Goal: Check status: Check status

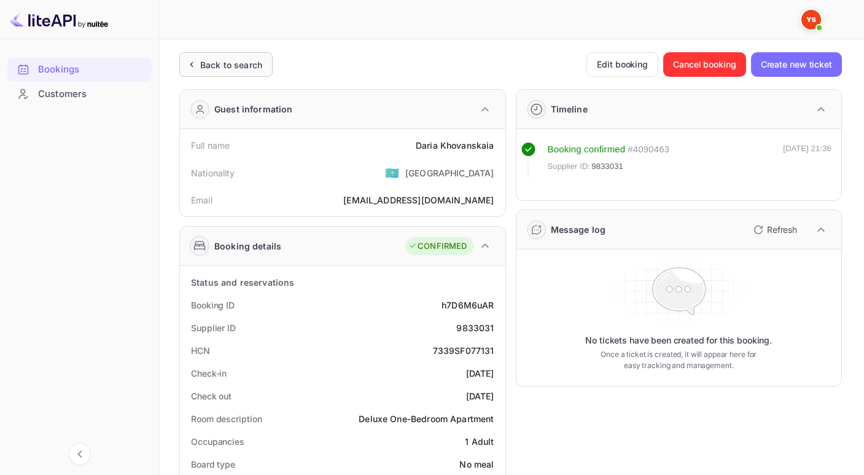
click at [211, 63] on div "Back to search" at bounding box center [231, 64] width 62 height 13
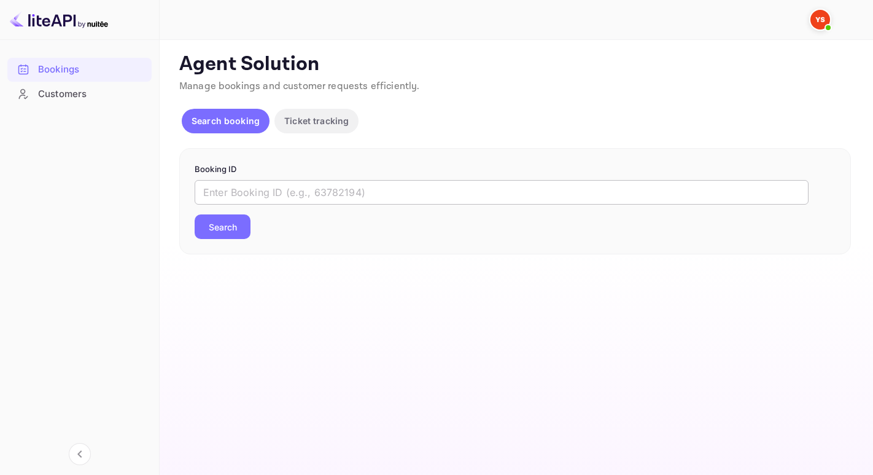
click at [217, 190] on input "text" at bounding box center [502, 192] width 614 height 25
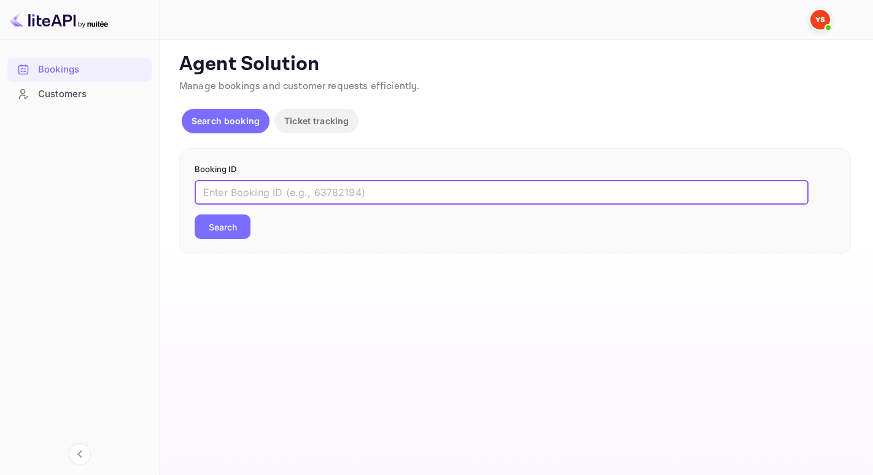
paste input "9737333"
type input "9737333"
click at [195, 214] on button "Search" at bounding box center [223, 226] width 56 height 25
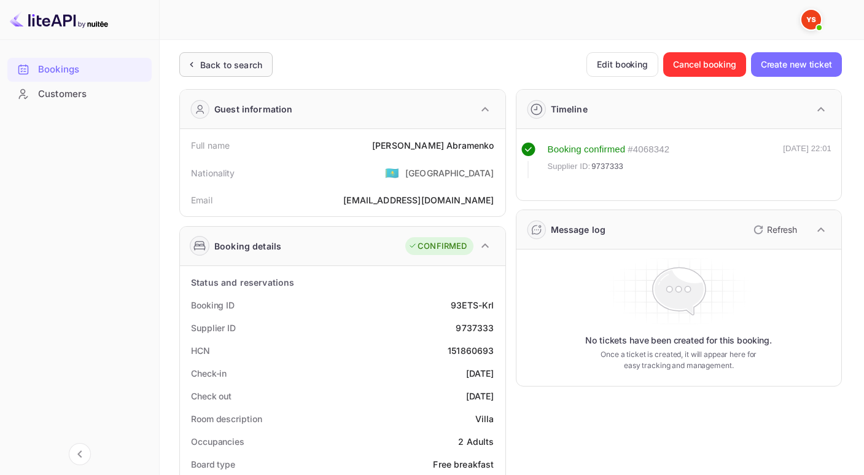
click at [203, 68] on div "Back to search" at bounding box center [231, 64] width 62 height 13
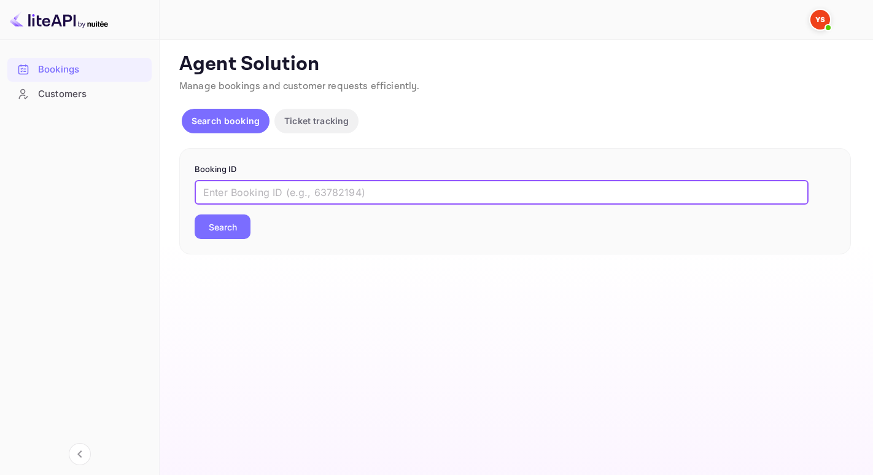
click at [267, 192] on input "text" at bounding box center [502, 192] width 614 height 25
paste input "9812069"
click at [195, 214] on button "Search" at bounding box center [223, 226] width 56 height 25
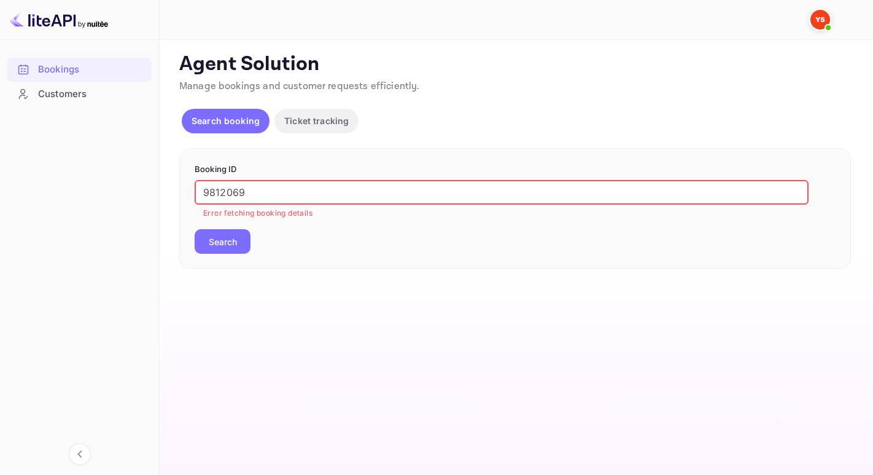
click at [205, 191] on input "9812069" at bounding box center [502, 192] width 614 height 25
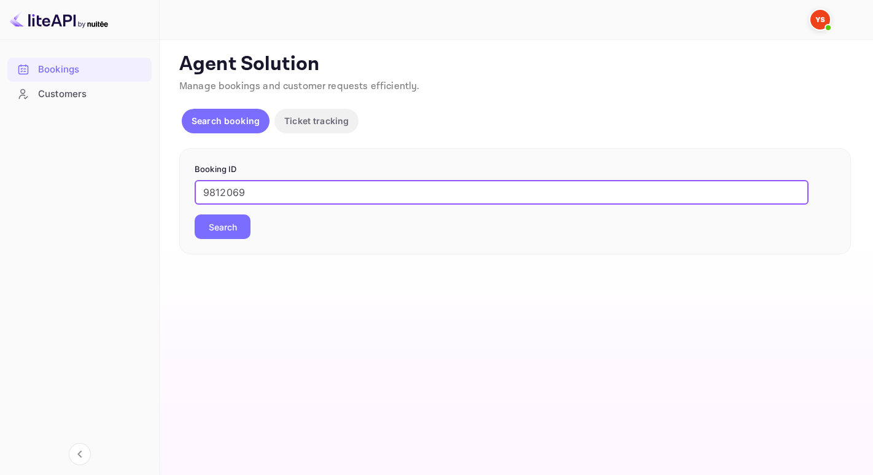
type input "9812069"
click at [195, 214] on button "Search" at bounding box center [223, 226] width 56 height 25
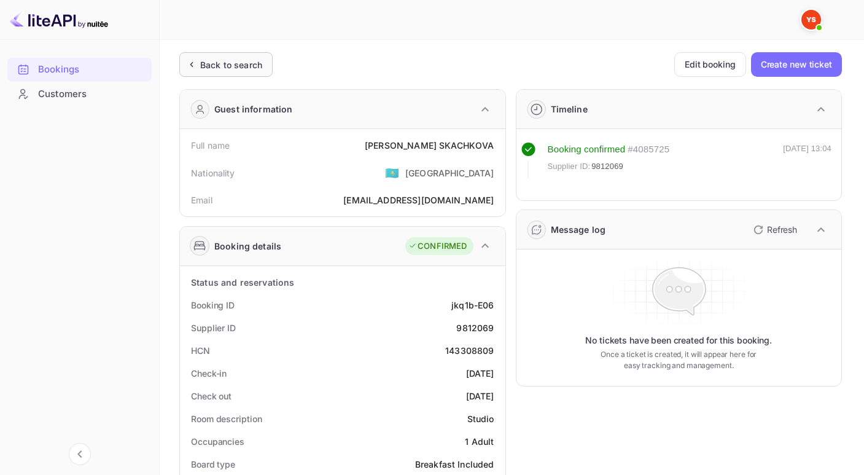
click at [216, 68] on div "Back to search" at bounding box center [231, 64] width 62 height 13
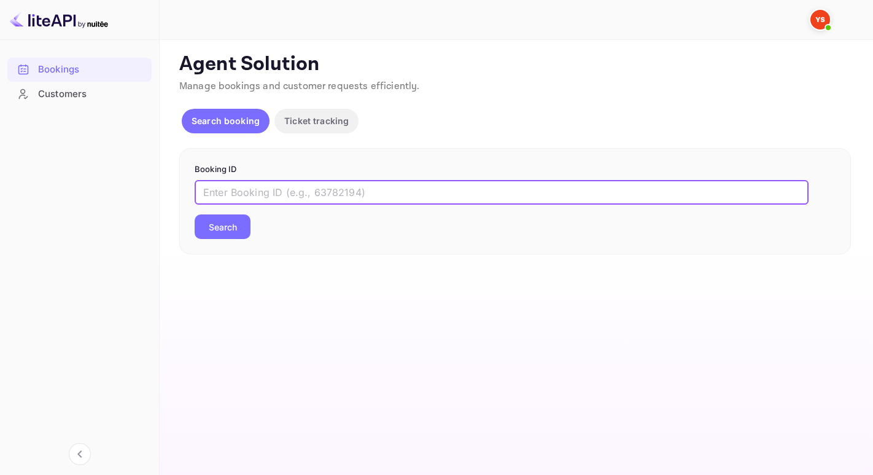
click at [272, 196] on input "text" at bounding box center [502, 192] width 614 height 25
paste input "9736500"
type input "9736500"
click at [195, 214] on button "Search" at bounding box center [223, 226] width 56 height 25
